Goal: Find specific page/section: Find specific page/section

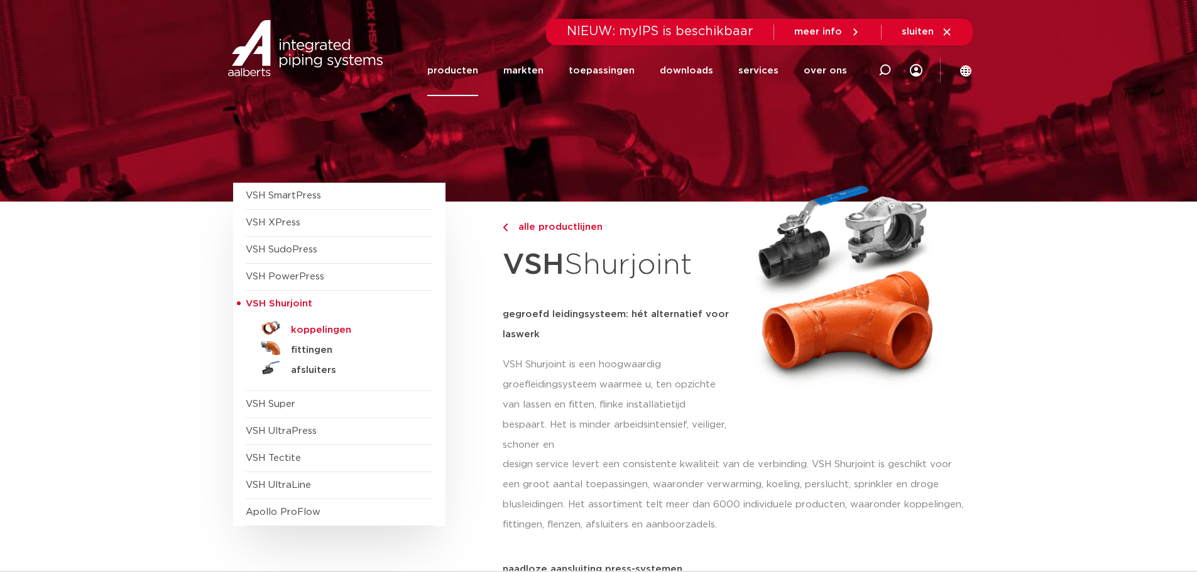
click at [318, 325] on h5 "koppelingen" at bounding box center [353, 330] width 124 height 11
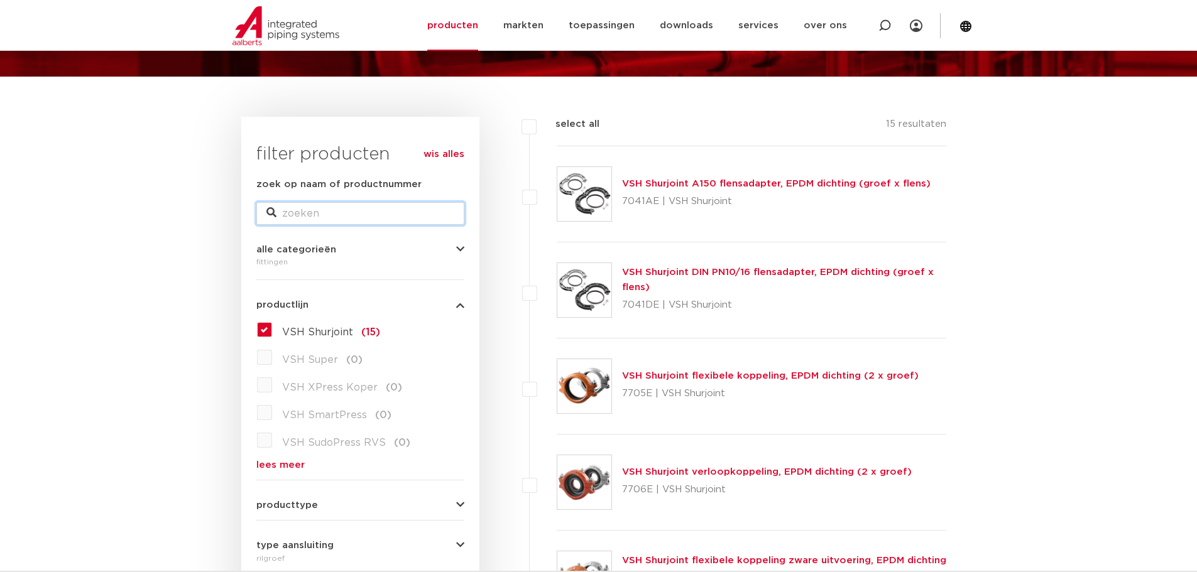
click at [359, 215] on input "zoek op naam of productnummer" at bounding box center [360, 213] width 208 height 23
type input "7121"
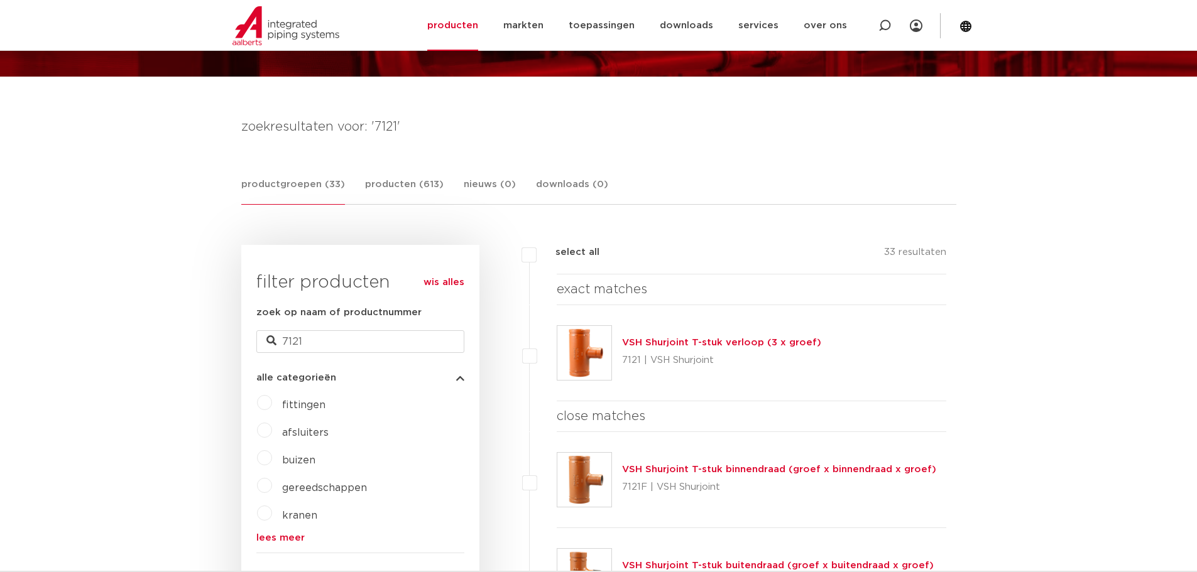
click at [662, 343] on link "VSH Shurjoint T-stuk verloop (3 x groef)" at bounding box center [721, 342] width 199 height 9
click at [668, 334] on div "VSH Shurjoint T-stuk verloop (3 x groef) 7121 | VSH Shurjoint" at bounding box center [751, 353] width 390 height 96
click at [666, 341] on link "VSH Shurjoint T-stuk verloop (3 x groef)" at bounding box center [721, 342] width 199 height 9
click at [672, 343] on link "VSH Shurjoint T-stuk verloop (3 x groef)" at bounding box center [721, 342] width 199 height 9
click at [705, 338] on link "VSH Shurjoint T-stuk verloop (3 x groef)" at bounding box center [721, 342] width 199 height 9
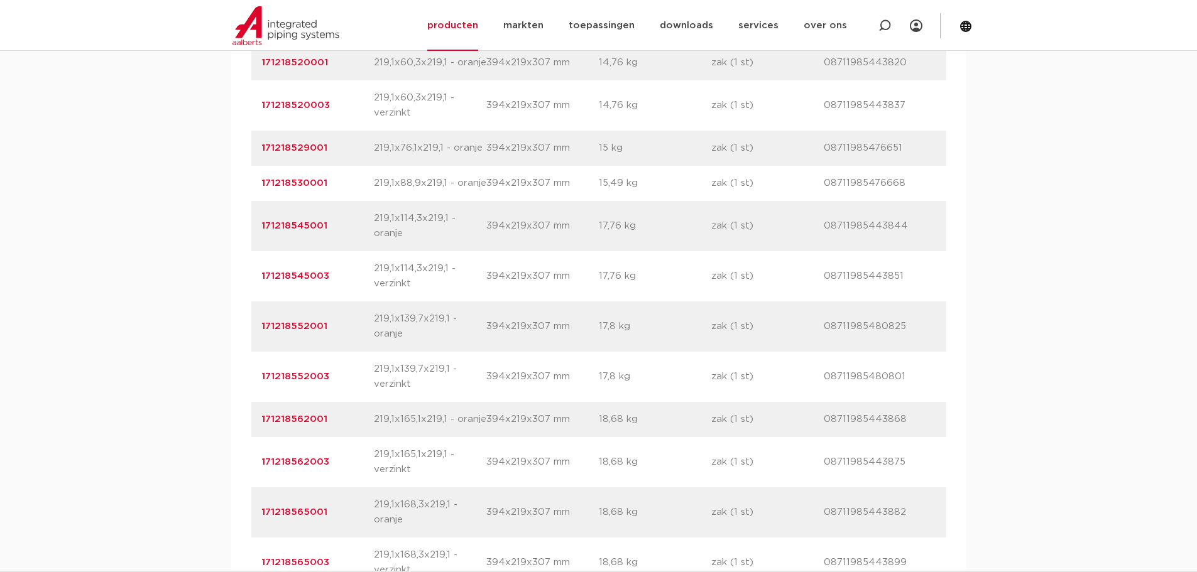
scroll to position [3517, 0]
